Goal: Task Accomplishment & Management: Complete application form

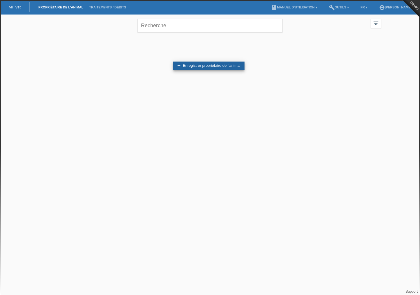
click at [217, 66] on link "add Enregistrer propriétaire de l’animal" at bounding box center [208, 65] width 71 height 9
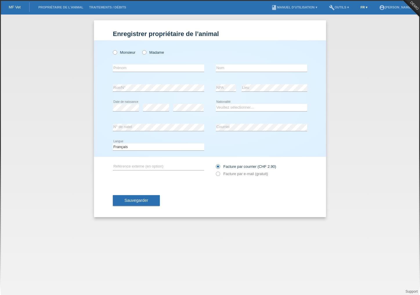
click at [364, 6] on link "FR ▾" at bounding box center [363, 7] width 13 height 3
click at [359, 14] on div "Deutsch" at bounding box center [355, 14] width 29 height 8
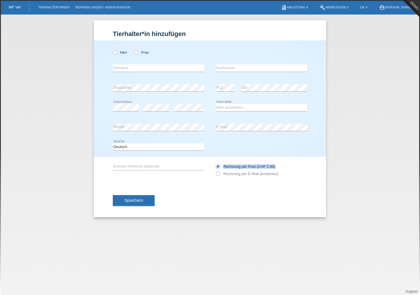
drag, startPoint x: 286, startPoint y: 166, endPoint x: 235, endPoint y: 163, distance: 51.1
click at [235, 163] on div "Rechnung per Post (CHF 2.90) Rechnung per E-Mail (kostenlos)" at bounding box center [261, 170] width 91 height 14
